Goal: Task Accomplishment & Management: Use online tool/utility

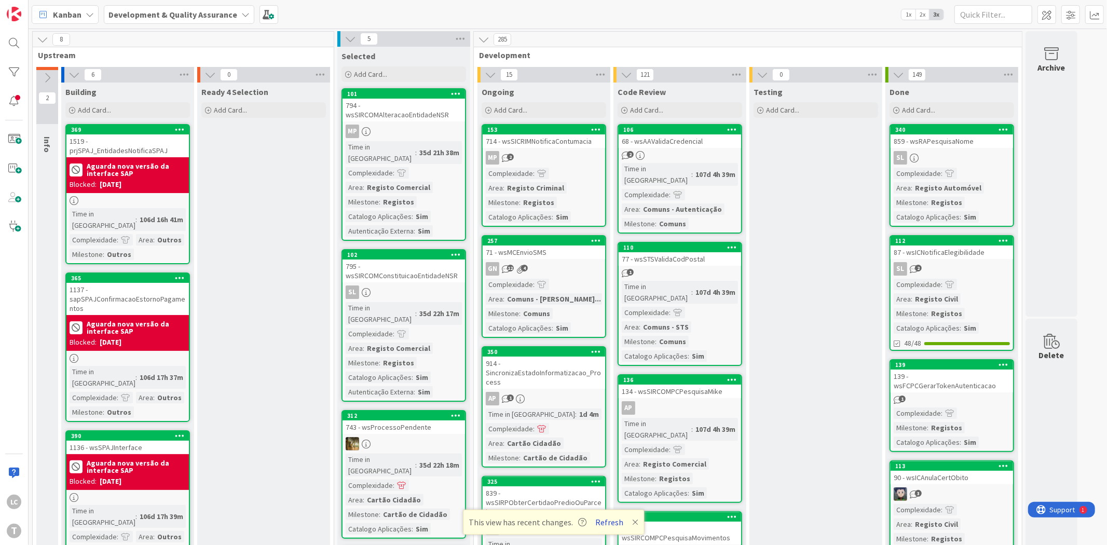
click at [606, 518] on button "Refresh" at bounding box center [609, 521] width 35 height 13
